Goal: Information Seeking & Learning: Learn about a topic

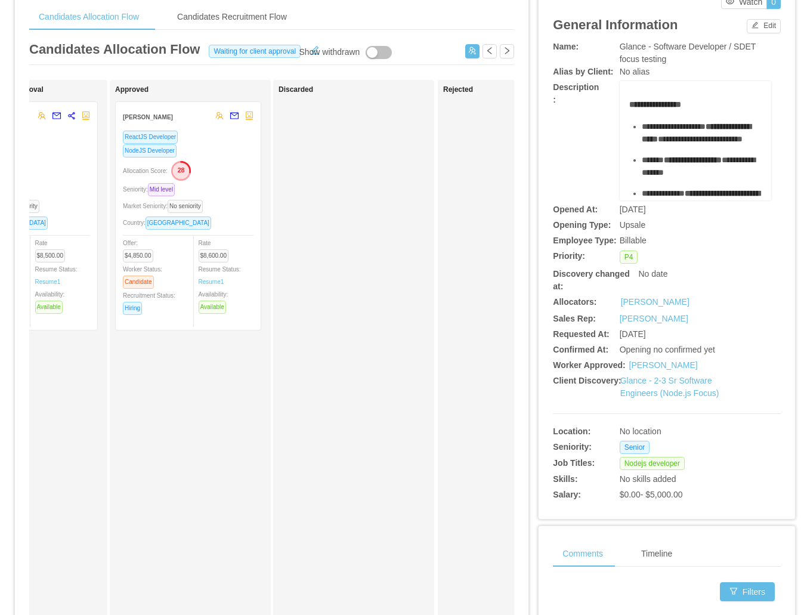
scroll to position [35, 0]
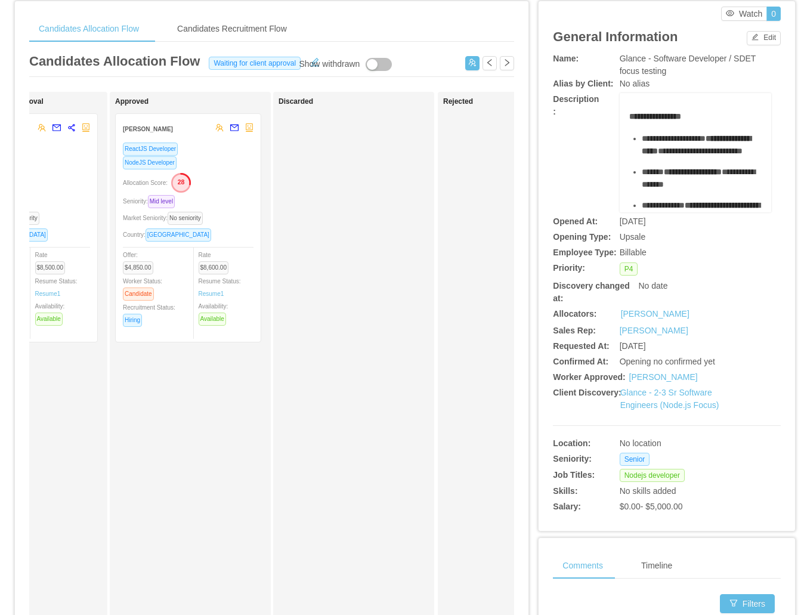
click at [244, 177] on div "Allocation Score: 28" at bounding box center [188, 181] width 131 height 19
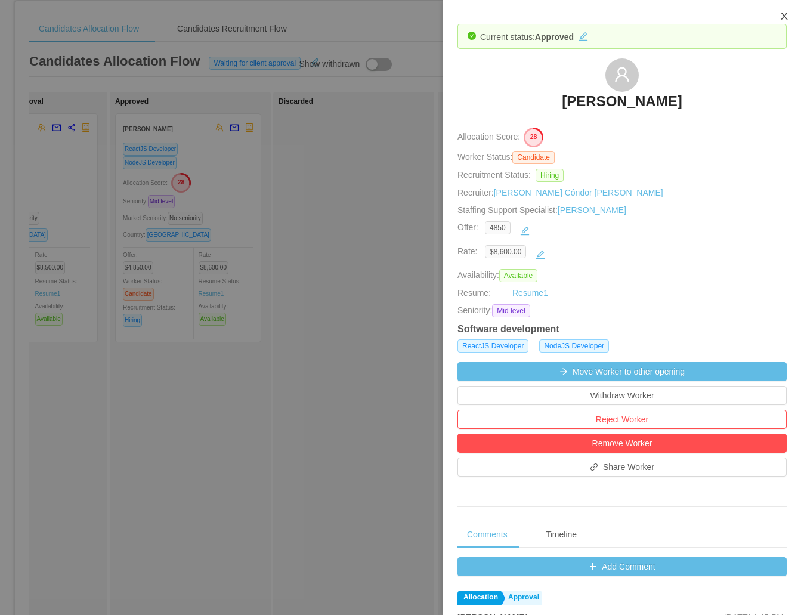
click at [790, 14] on button "Close" at bounding box center [784, 16] width 33 height 33
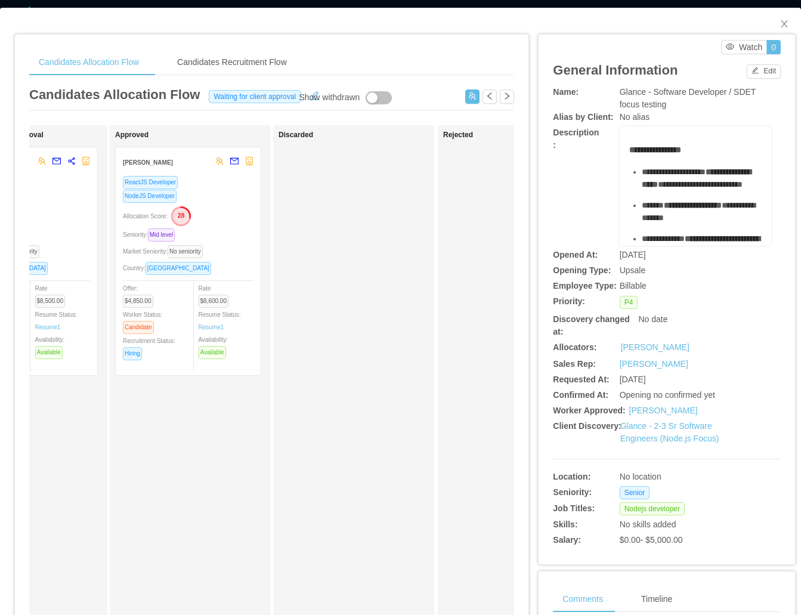
scroll to position [0, 0]
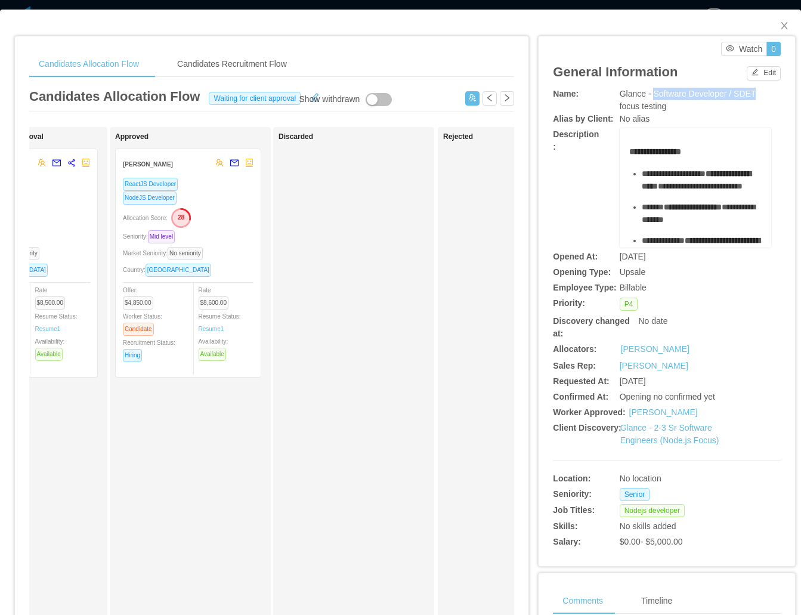
drag, startPoint x: 750, startPoint y: 94, endPoint x: 650, endPoint y: 98, distance: 99.7
click at [650, 98] on span "Glance - Software Developer / SDET focus testing" at bounding box center [688, 100] width 137 height 22
copy span "Software Developer / SDET"
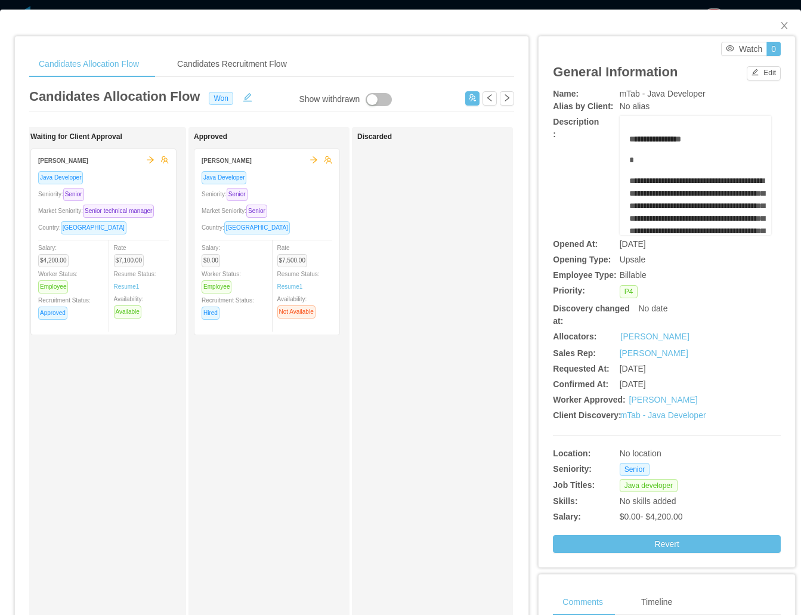
click at [308, 209] on div "Market Seniority: Senior" at bounding box center [267, 211] width 131 height 14
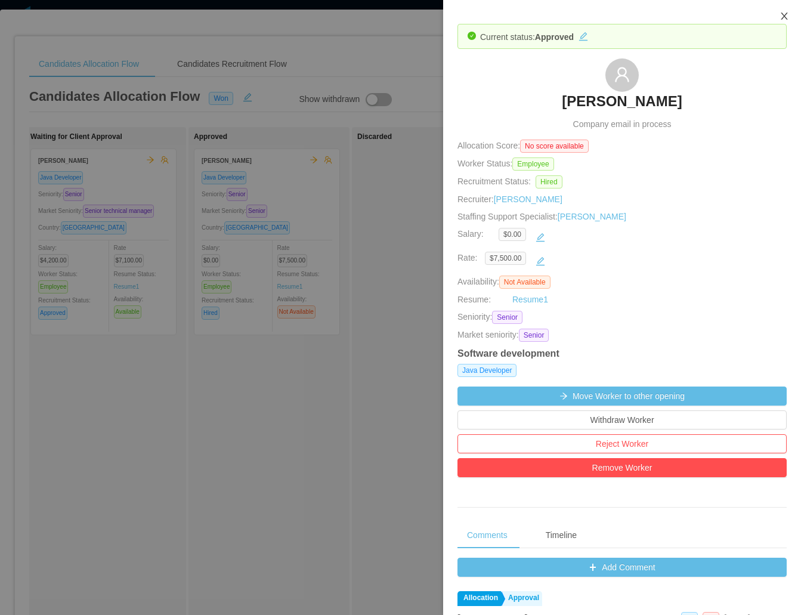
click at [785, 14] on icon "icon: close" at bounding box center [784, 16] width 7 height 7
